Goal: Check status: Check status

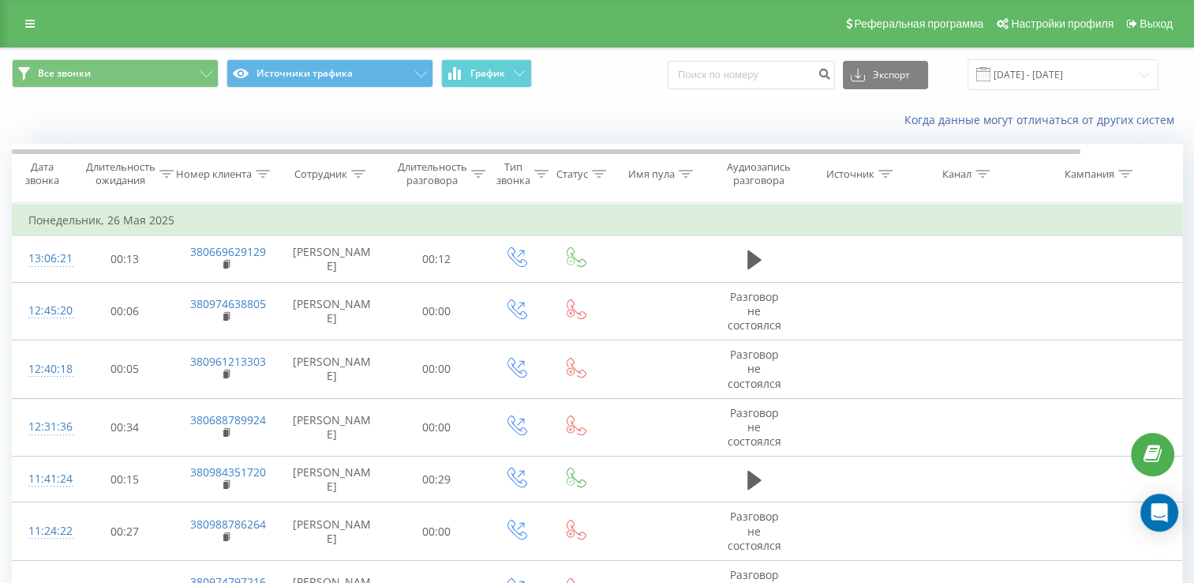
click at [508, 58] on div "Все звонки Источники трафика График Экспорт .csv .xls .xlsx [DATE] - [DATE]" at bounding box center [597, 74] width 1193 height 53
click at [511, 73] on button "График" at bounding box center [486, 73] width 91 height 28
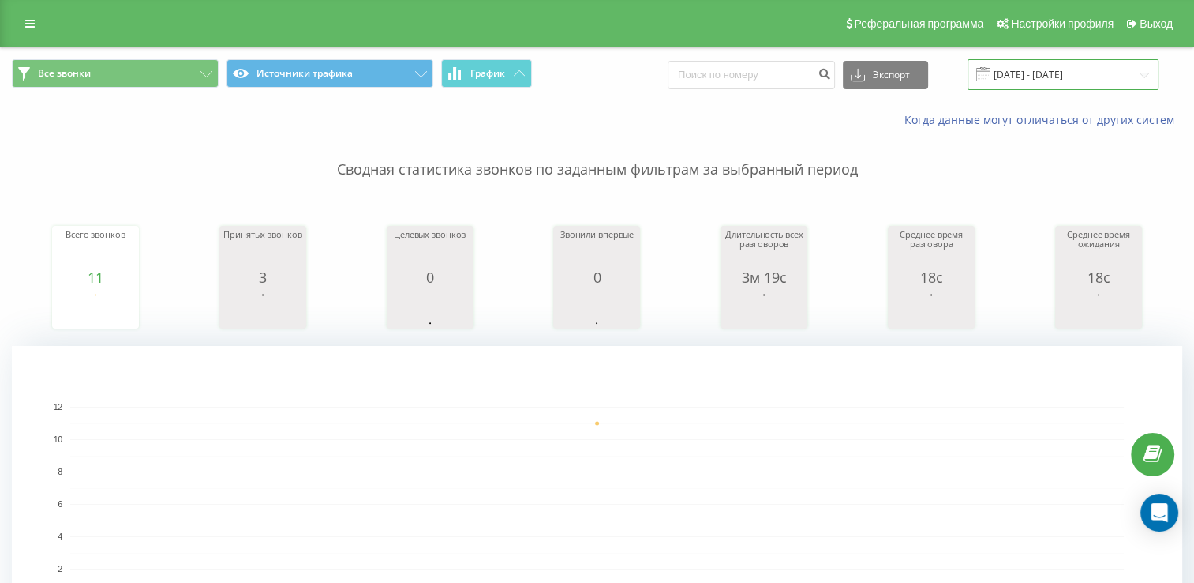
click at [1035, 65] on input "[DATE] - [DATE]" at bounding box center [1063, 74] width 191 height 31
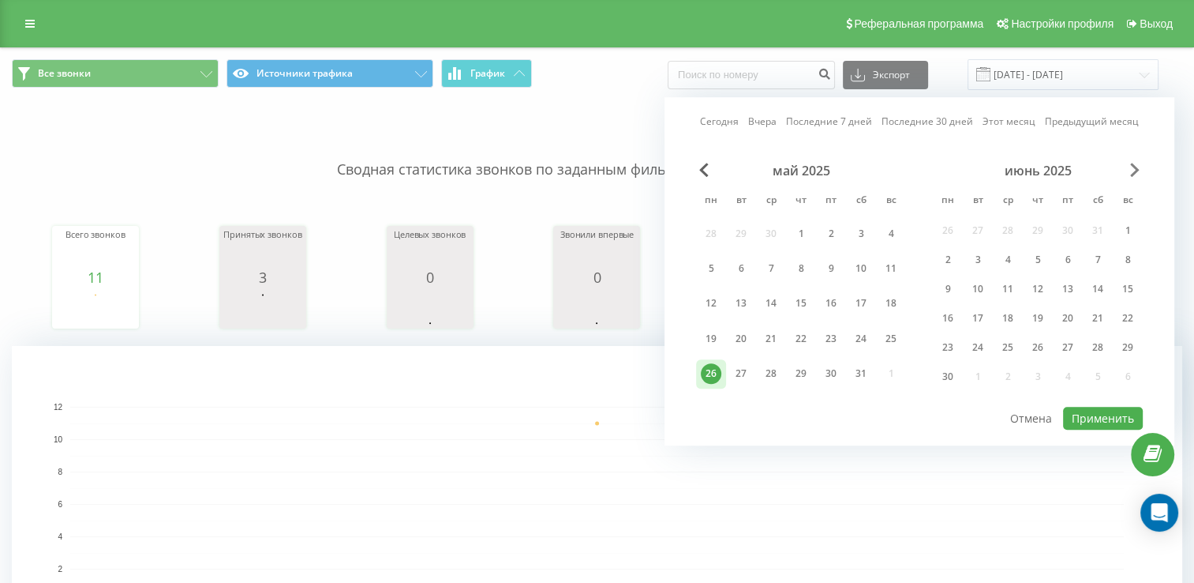
click at [1137, 166] on span "Next Month" at bounding box center [1134, 170] width 9 height 14
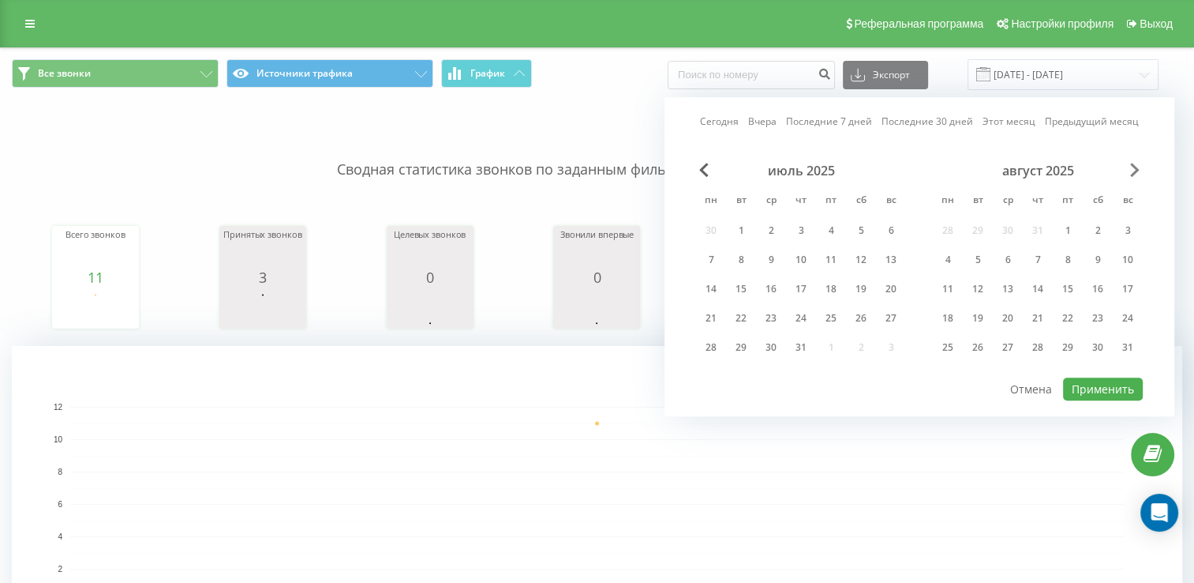
click at [1137, 166] on span "Next Month" at bounding box center [1134, 170] width 9 height 14
click at [981, 320] on div "23" at bounding box center [978, 318] width 21 height 21
click at [1099, 377] on button "Применить" at bounding box center [1103, 388] width 80 height 23
type input "[DATE] - [DATE]"
